Goal: Use online tool/utility: Utilize a website feature to perform a specific function

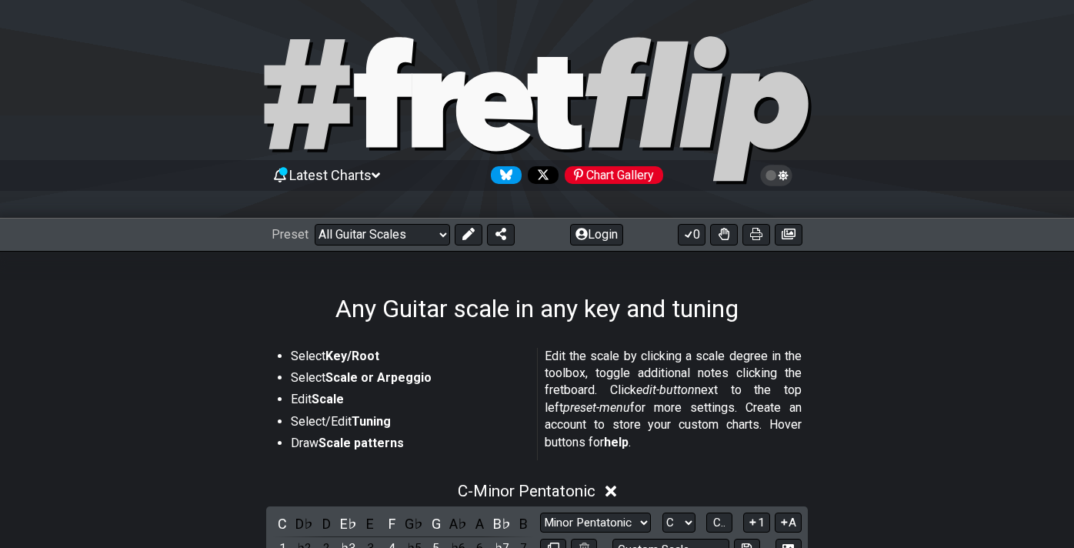
select select "/guitar-scales"
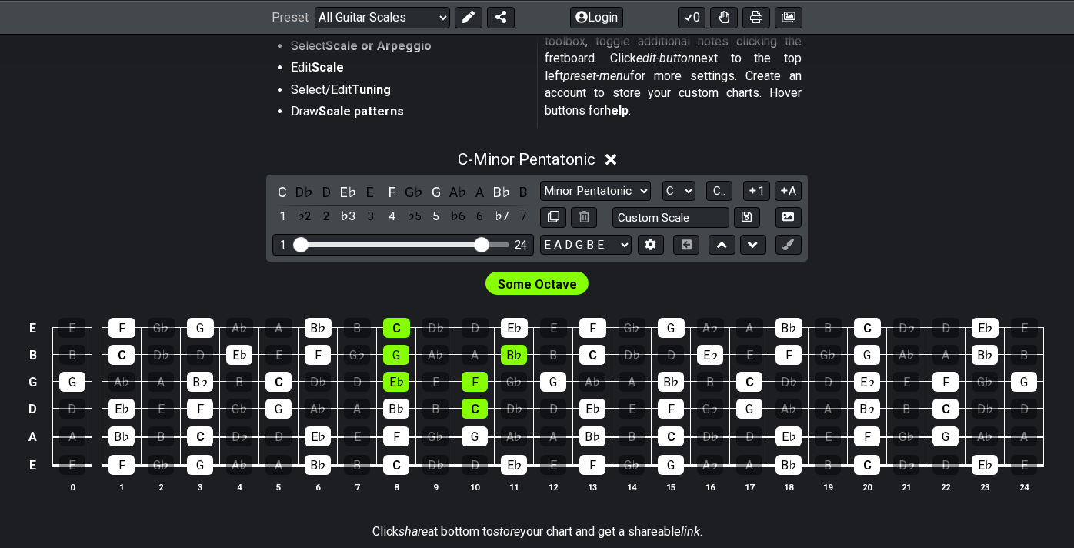
scroll to position [366, 0]
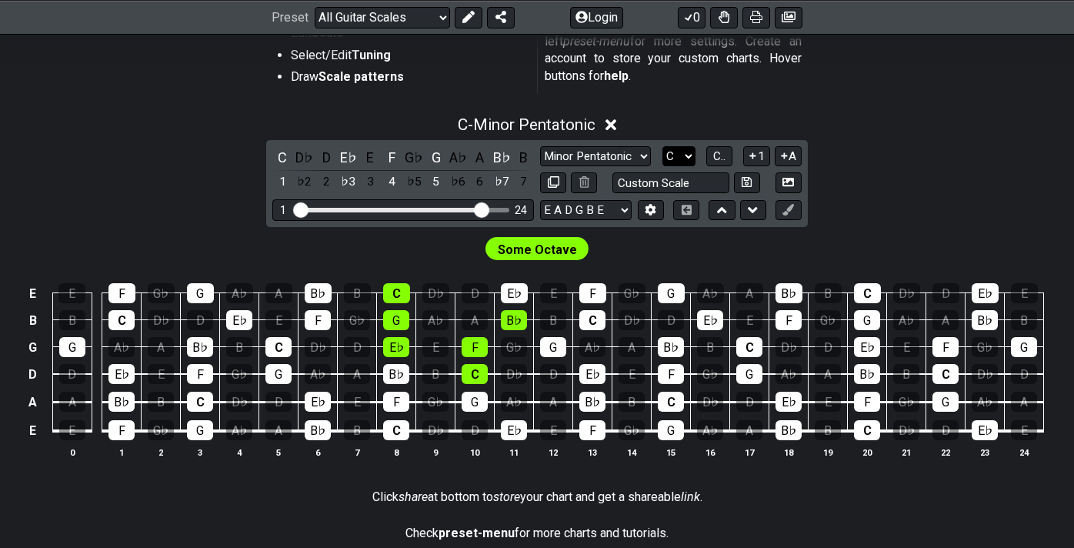
click at [682, 154] on select "A♭ A A♯ B♭ B C C♯ D♭ D D♯ E♭ E F F♯ G♭ G G♯" at bounding box center [678, 156] width 33 height 21
select select "A"
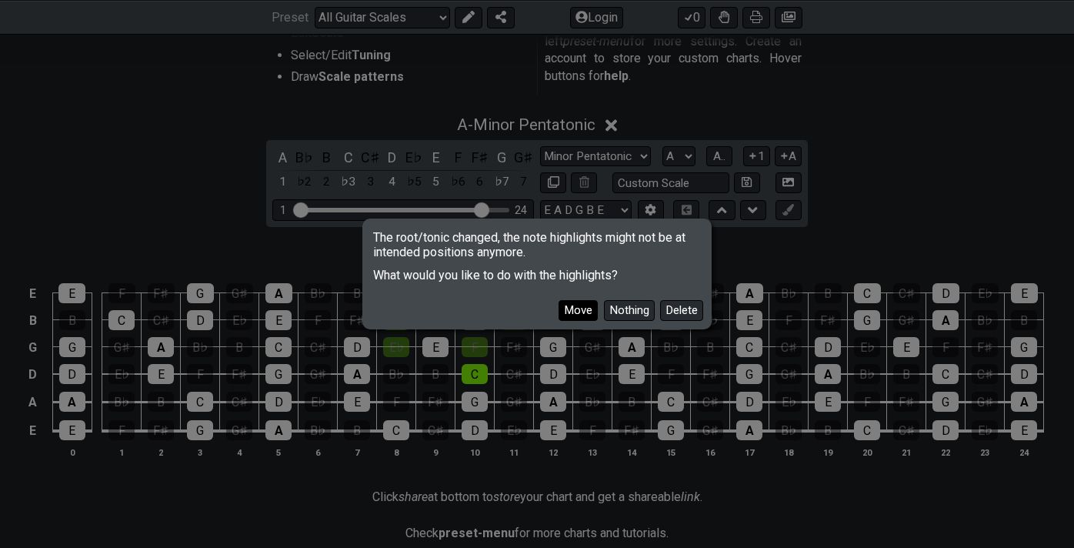
click at [576, 302] on button "Move" at bounding box center [577, 310] width 39 height 21
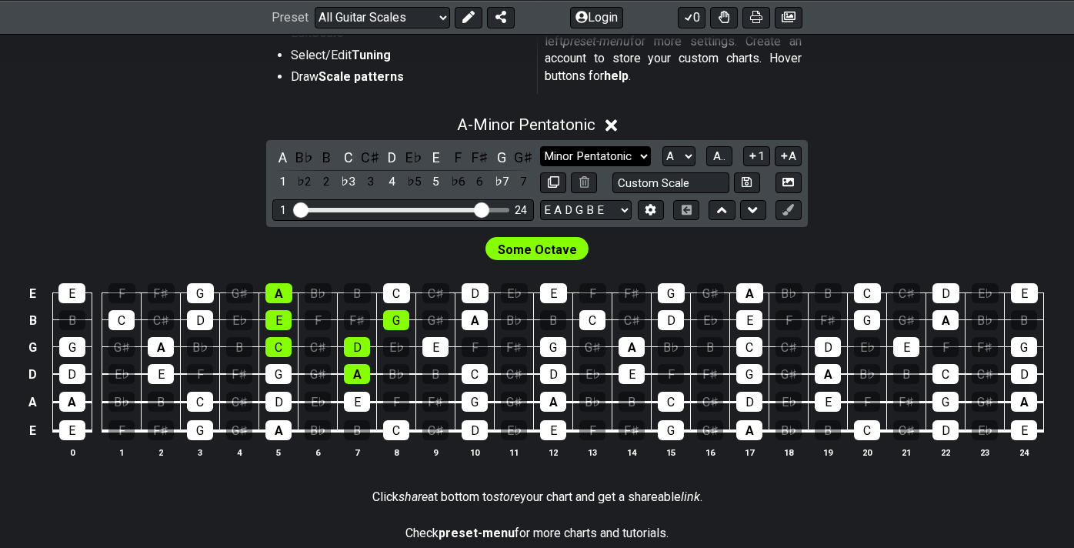
click at [621, 148] on select "Minor Pentatonic Root Minor Pentatonic Major Pentatonic Minor Blues Major Blues…" at bounding box center [595, 156] width 111 height 21
select select "Dorian"
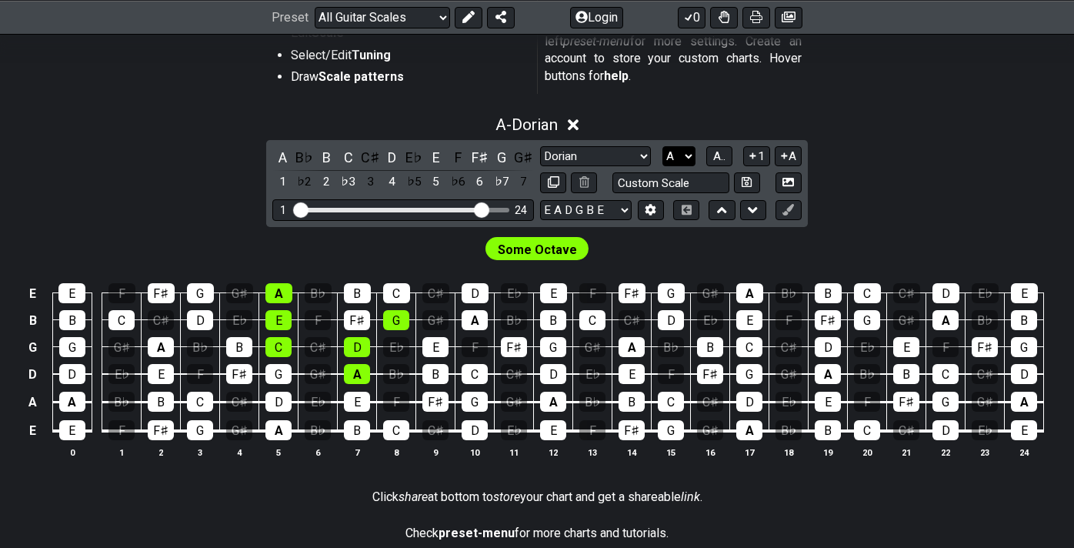
click at [674, 154] on select "A♭ A A♯ B♭ B C C♯ D♭ D D♯ E♭ E F F♯ G♭ G G♯" at bounding box center [678, 156] width 33 height 21
select select "G"
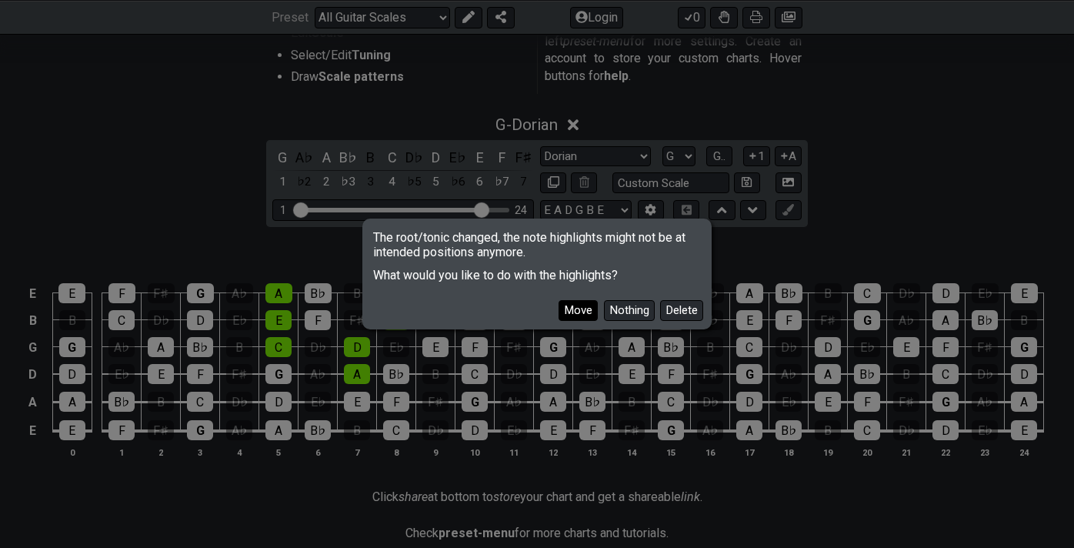
click at [574, 310] on button "Move" at bounding box center [577, 310] width 39 height 21
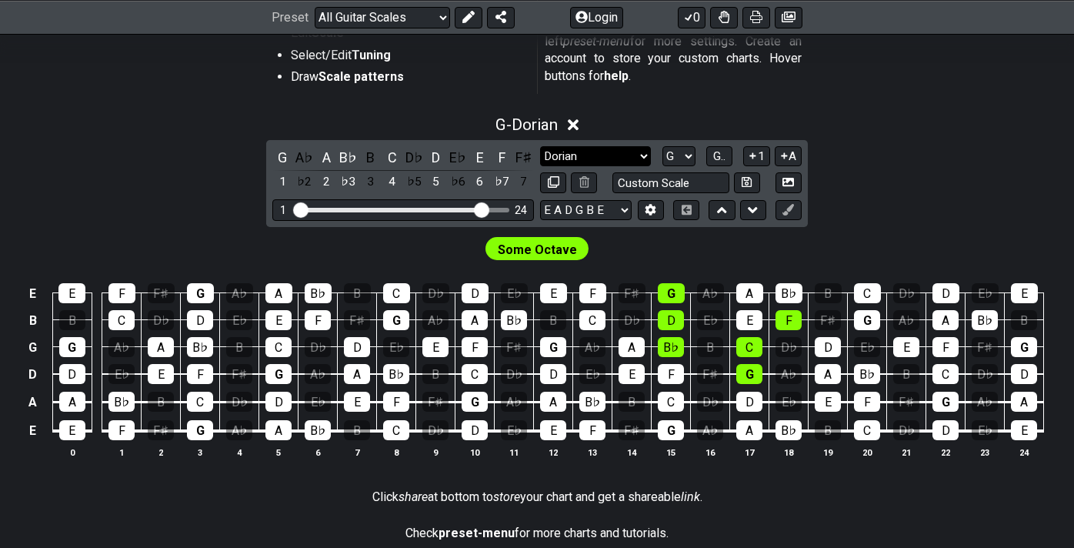
click at [626, 162] on select "Minor Pentatonic Root Minor Pentatonic Major Pentatonic Minor Blues Major Blues…" at bounding box center [595, 156] width 111 height 21
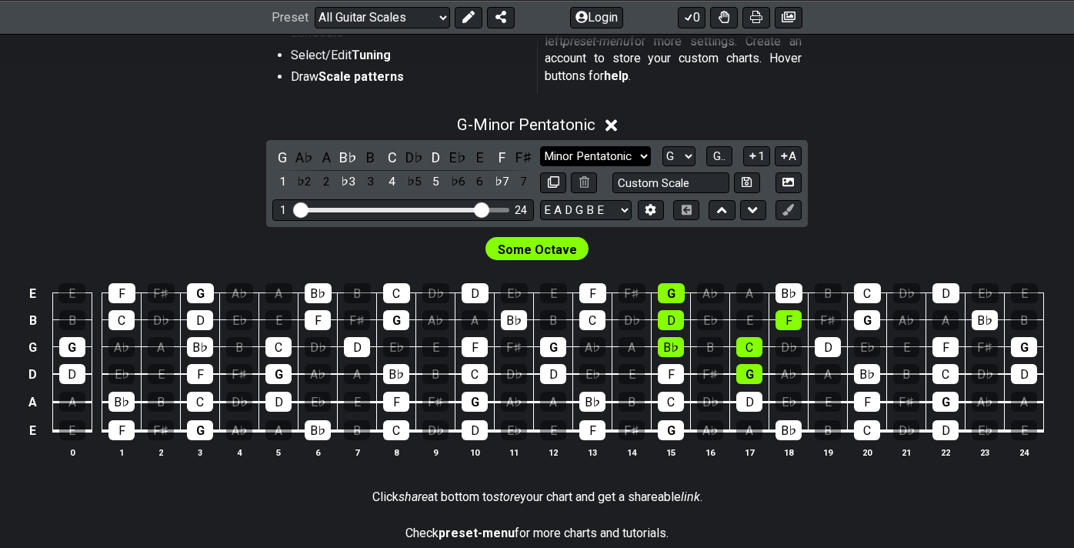
click at [617, 153] on select "Minor Pentatonic Root Minor Pentatonic Major Pentatonic Minor Blues Major Blues…" at bounding box center [595, 156] width 111 height 21
select select "Minor / Aeolian"
